Goal: Navigation & Orientation: Find specific page/section

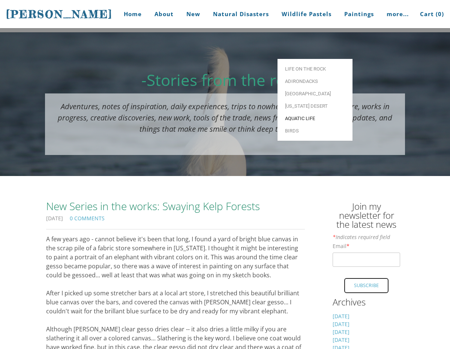
click at [298, 116] on span "Aquatic life" at bounding box center [315, 118] width 60 height 5
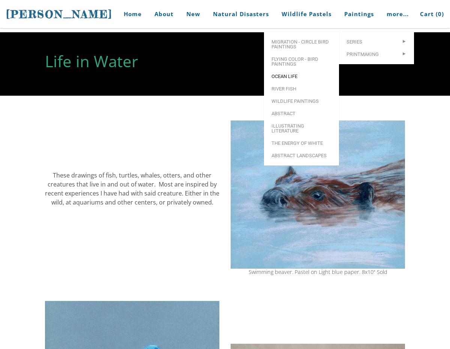
click at [291, 75] on span "Ocean Life" at bounding box center [302, 76] width 60 height 5
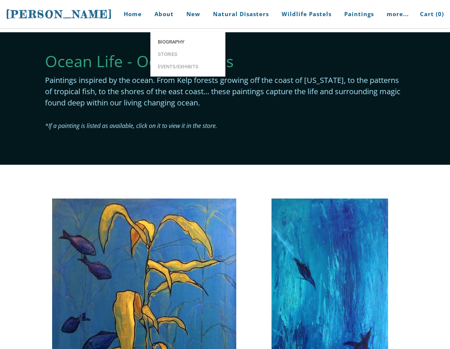
click at [170, 39] on span "Biography" at bounding box center [188, 41] width 60 height 5
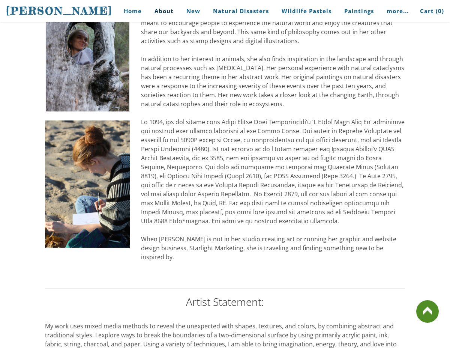
scroll to position [354, 0]
